Goal: Transaction & Acquisition: Purchase product/service

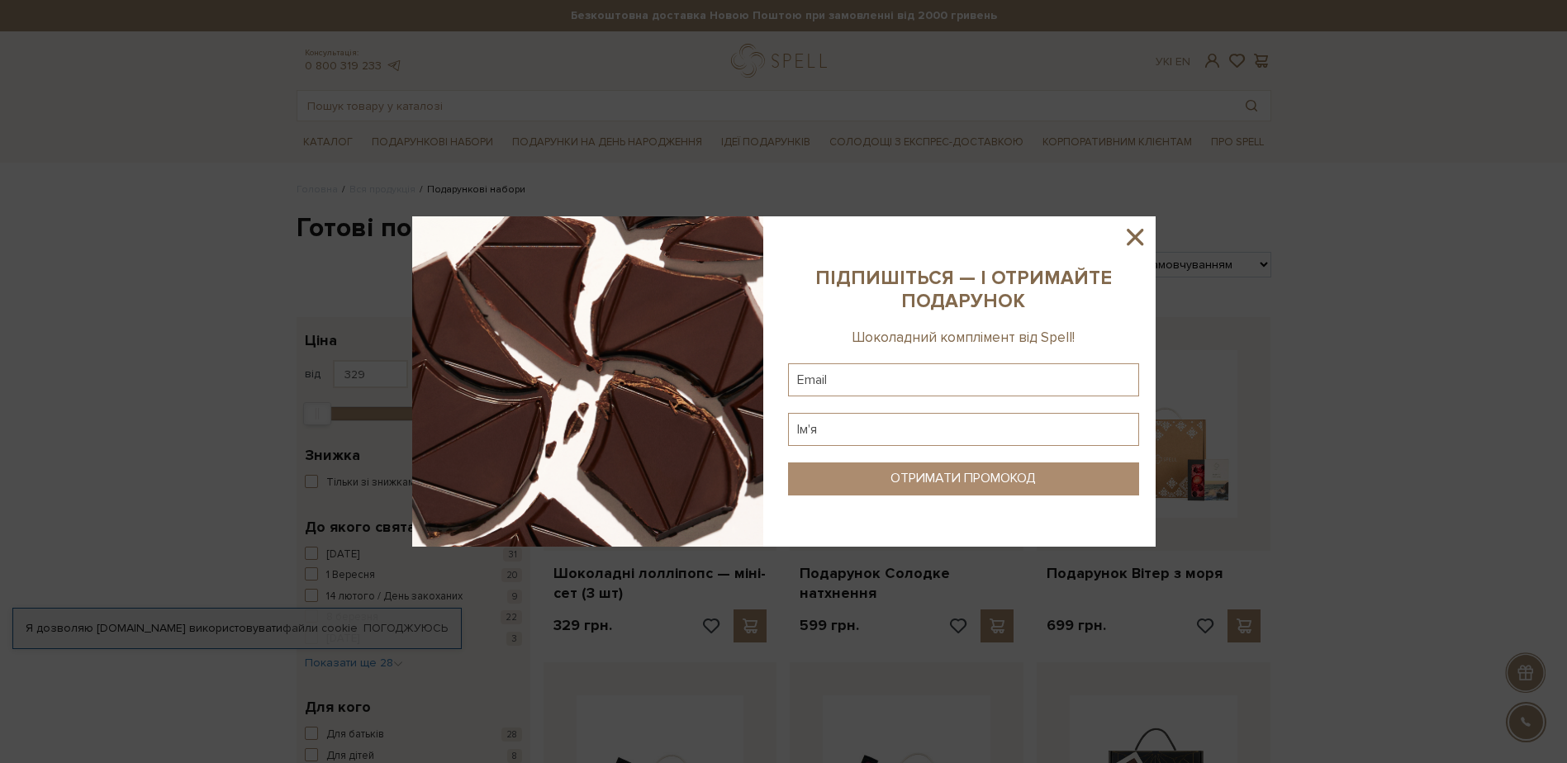
click at [1129, 240] on icon at bounding box center [1135, 237] width 28 height 28
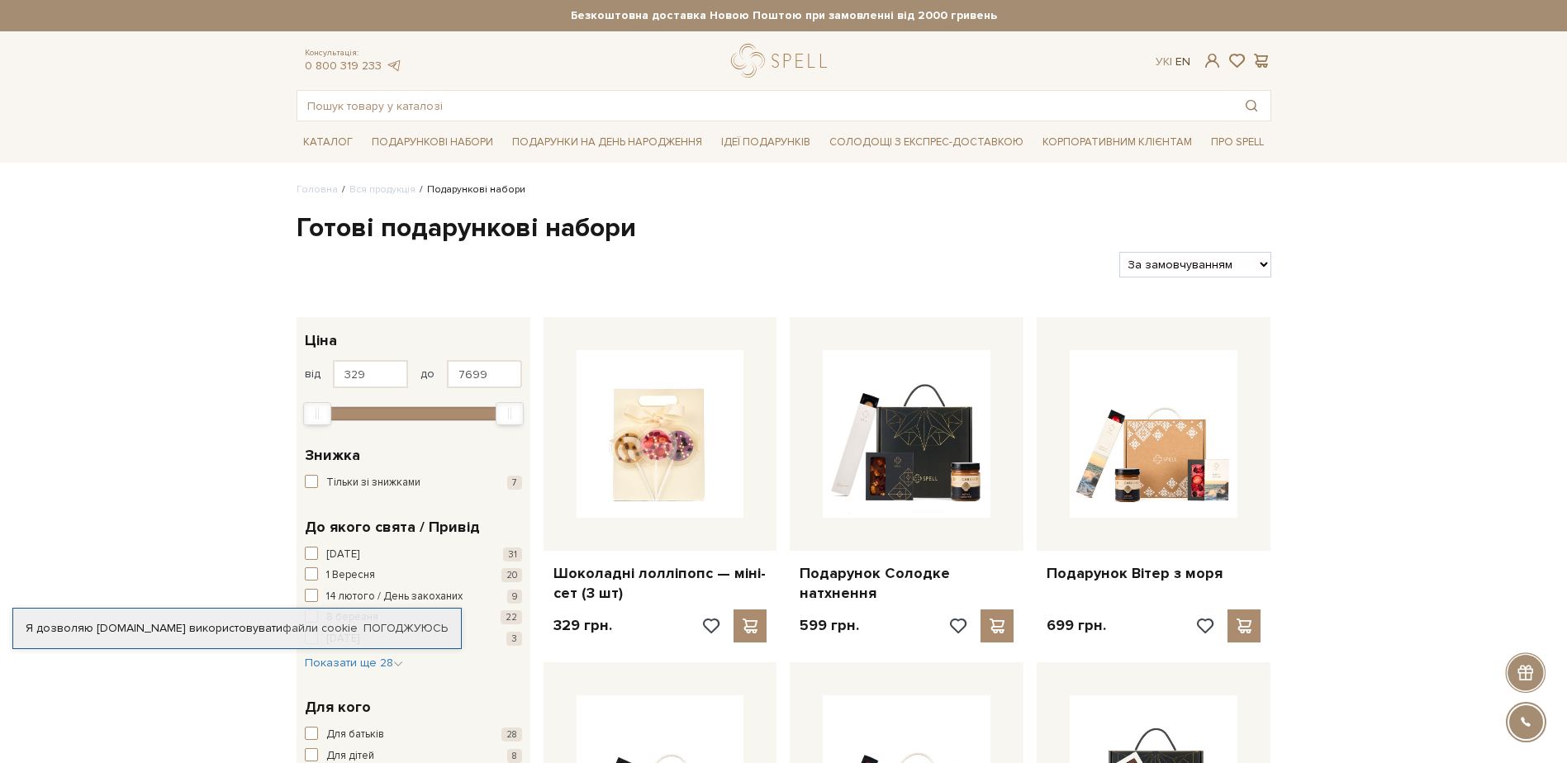
click at [1189, 63] on link "En" at bounding box center [1183, 62] width 15 height 14
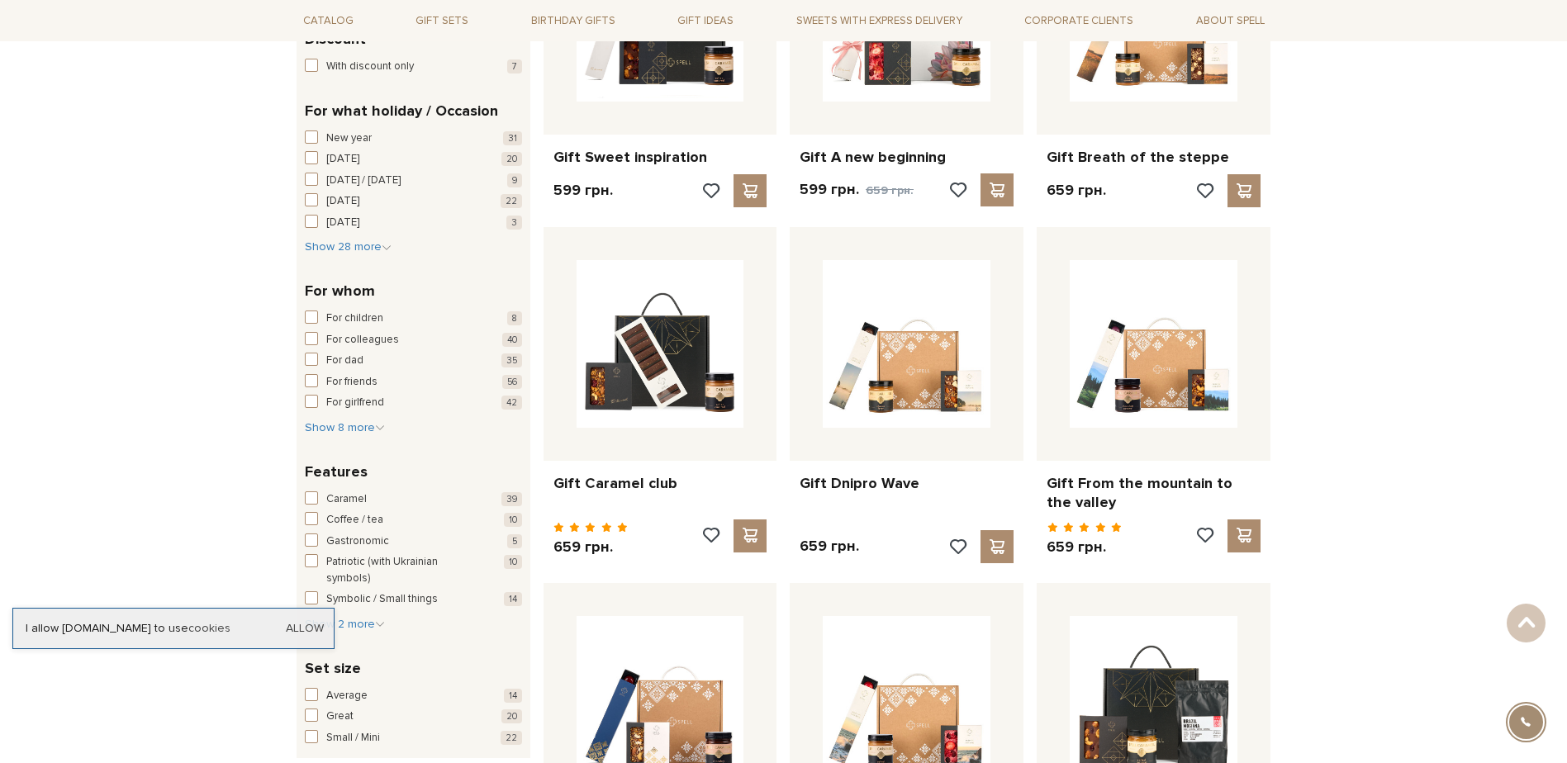
scroll to position [413, 0]
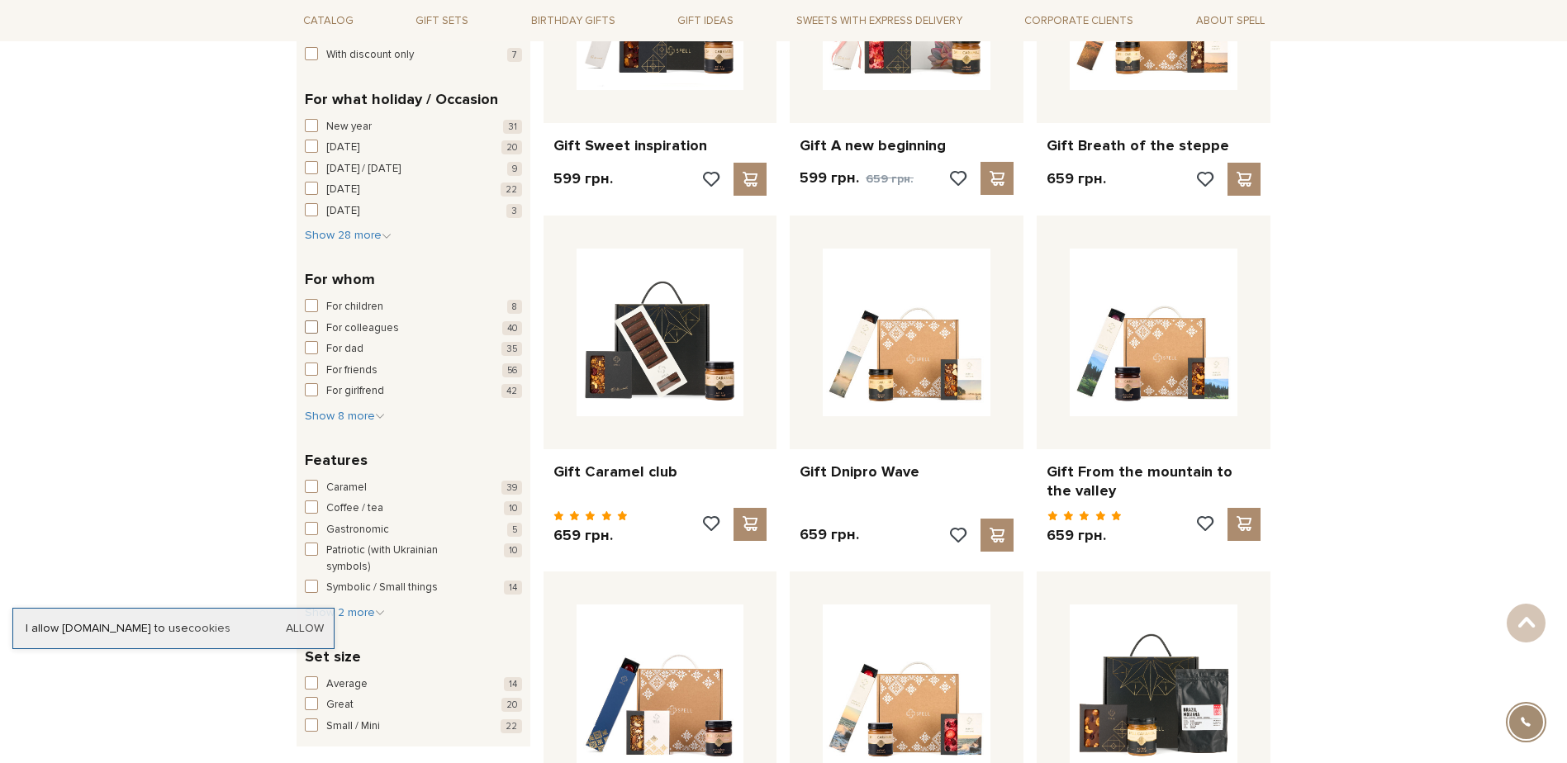
click at [347, 330] on span "For colleagues" at bounding box center [362, 329] width 73 height 17
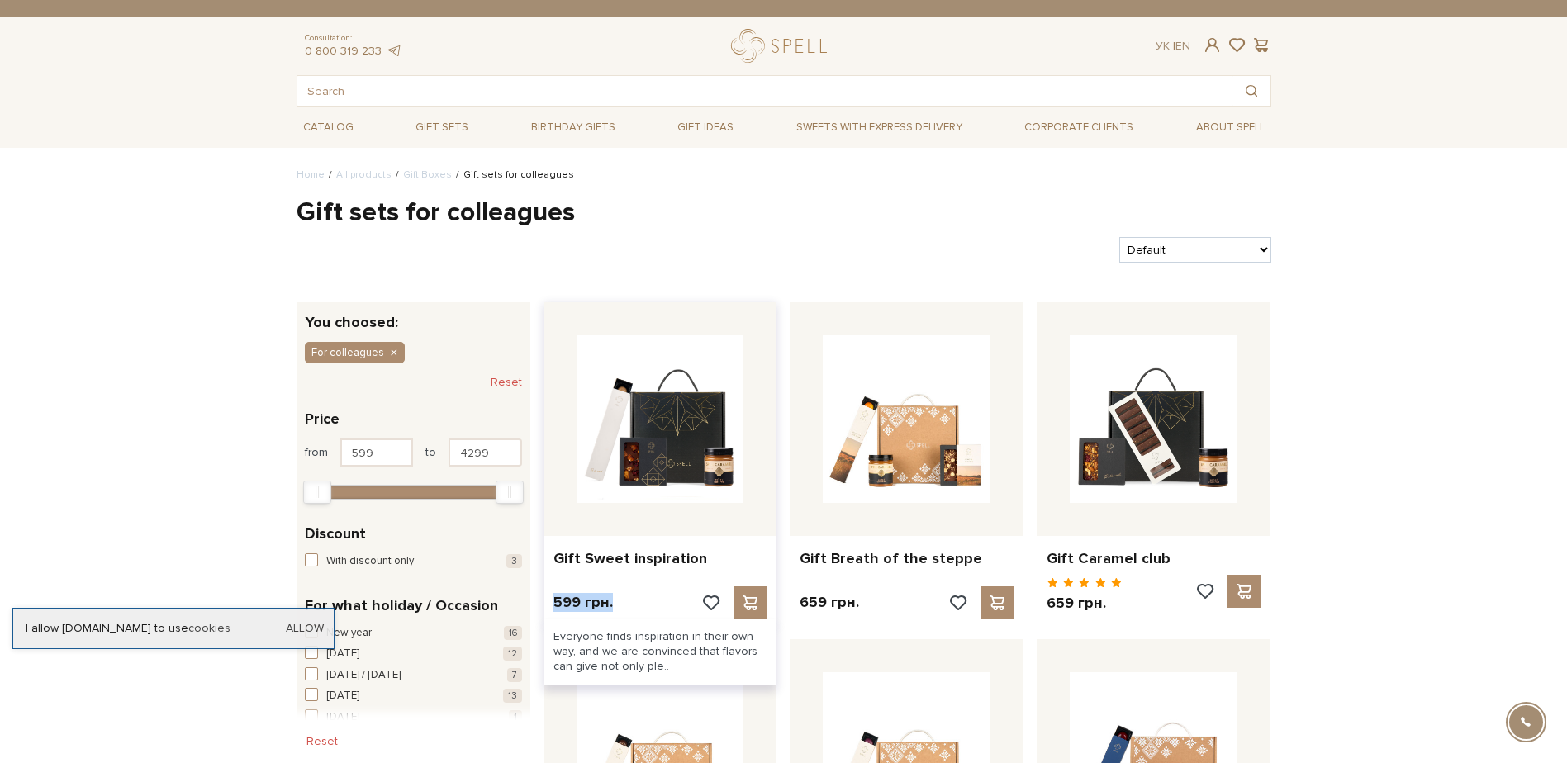
drag, startPoint x: 611, startPoint y: 604, endPoint x: 556, endPoint y: 600, distance: 55.5
click at [556, 600] on p "599 грн." at bounding box center [583, 602] width 59 height 19
click at [825, 202] on h1 "Gift sets for colleagues" at bounding box center [784, 213] width 975 height 35
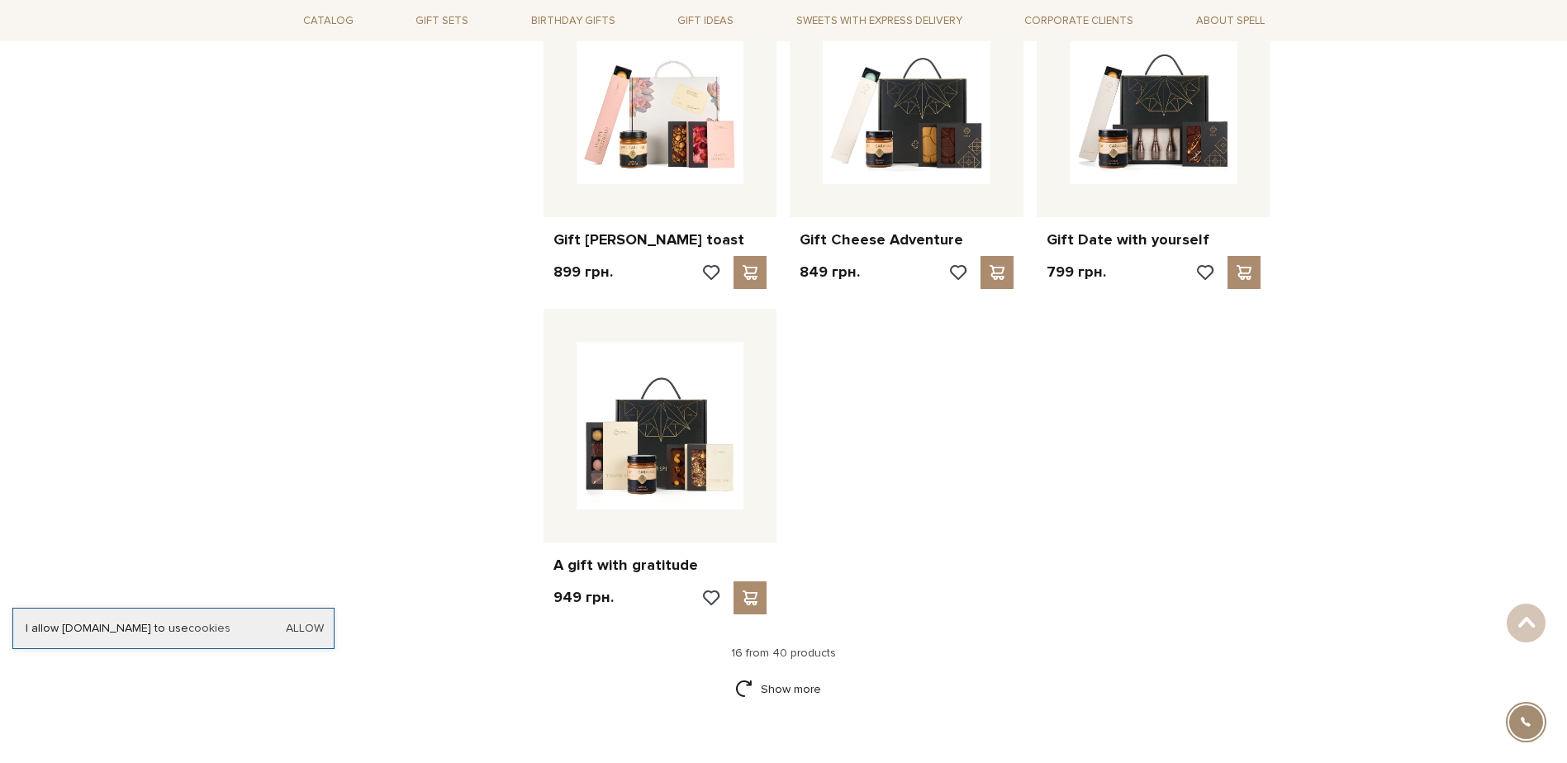
scroll to position [1735, 0]
